Goal: Find specific page/section: Find specific page/section

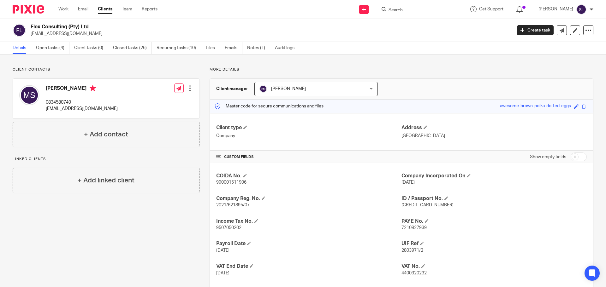
click at [388, 11] on input "Search" at bounding box center [416, 11] width 57 height 6
type input "thunsil"
click at [406, 29] on link at bounding box center [439, 27] width 107 height 15
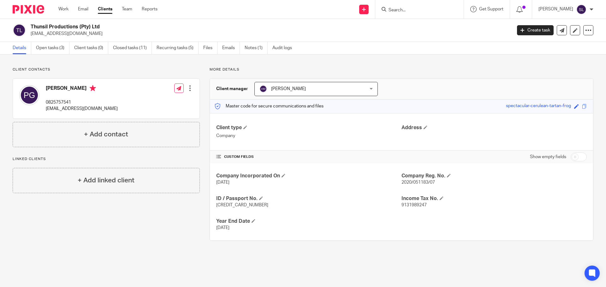
drag, startPoint x: 31, startPoint y: 25, endPoint x: 99, endPoint y: 26, distance: 68.5
click at [99, 26] on h2 "Thunsil Productions (Pty) Ltd" at bounding box center [221, 27] width 381 height 7
copy h2 "Thunsil Productions (Pty) Ltd"
click at [412, 182] on span "2020/051183/07" at bounding box center [417, 182] width 33 height 4
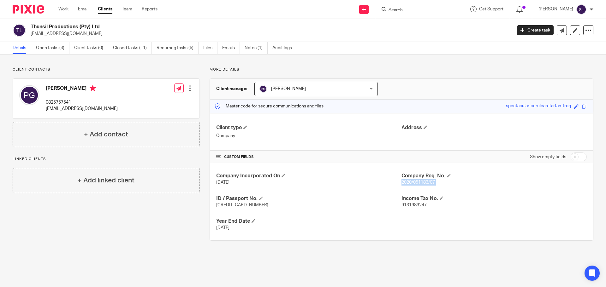
click at [412, 182] on span "2020/051183/07" at bounding box center [417, 182] width 33 height 4
copy p "2020/051183/07"
drag, startPoint x: 31, startPoint y: 26, endPoint x: 98, endPoint y: 26, distance: 67.2
click at [98, 26] on h2 "Thunsil Productions (Pty) Ltd" at bounding box center [221, 27] width 381 height 7
copy h2 "Thunsil Productions (Pty) Ltd"
